Goal: Task Accomplishment & Management: Manage account settings

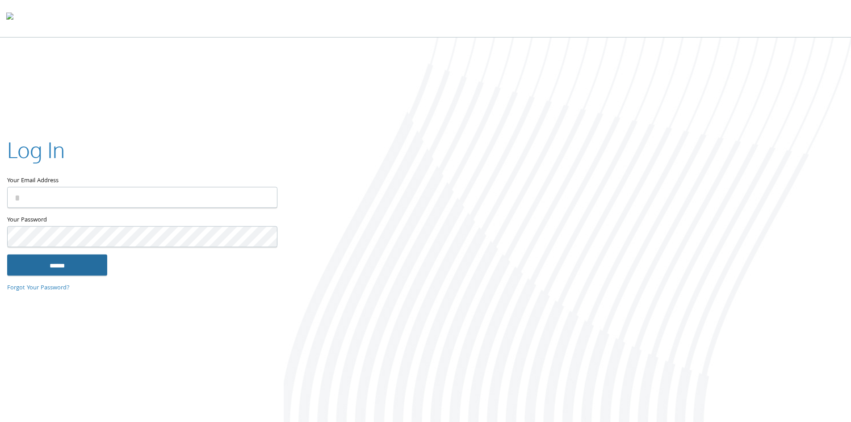
type input "**********"
click at [62, 273] on input "******" at bounding box center [57, 264] width 100 height 21
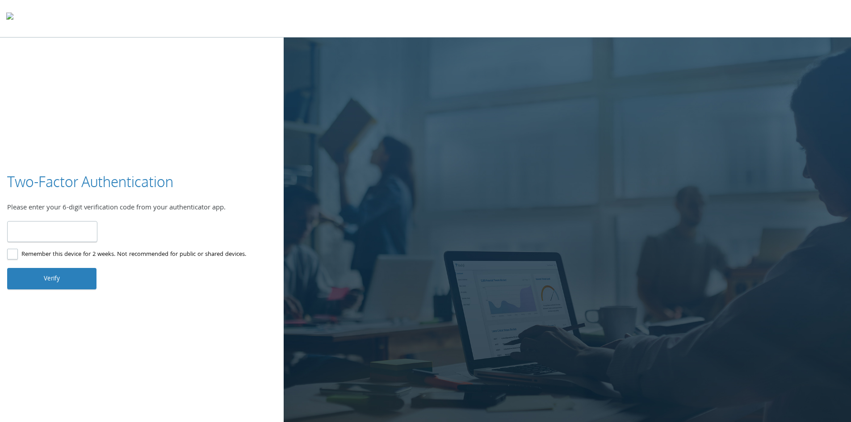
click at [52, 228] on input "number" at bounding box center [52, 231] width 90 height 21
type input "******"
